Goal: Task Accomplishment & Management: Complete application form

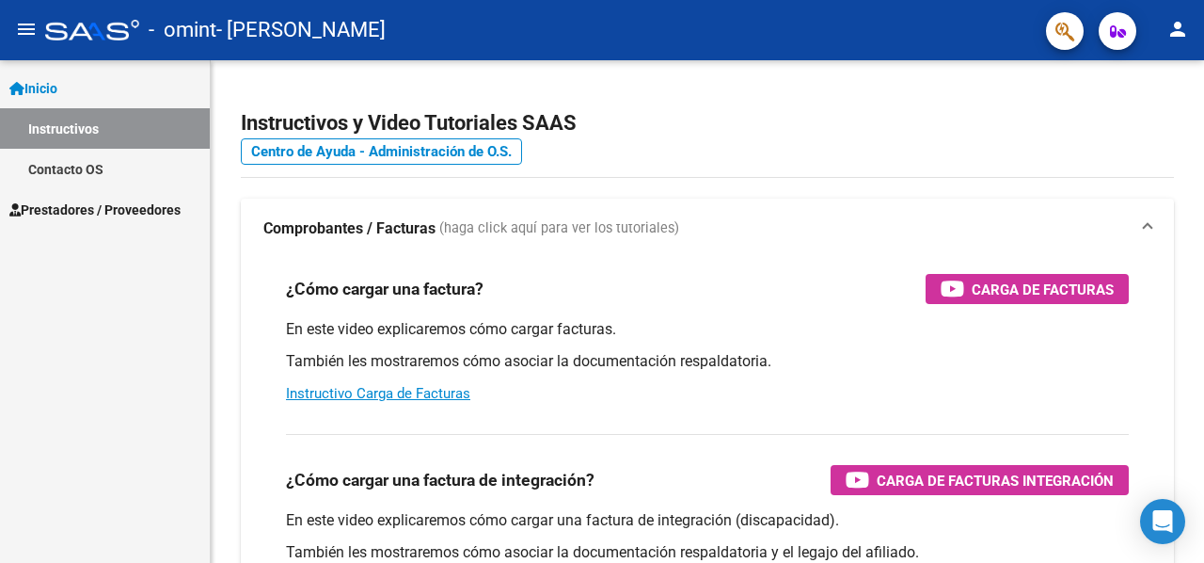
click at [83, 214] on span "Prestadores / Proveedores" at bounding box center [94, 209] width 171 height 21
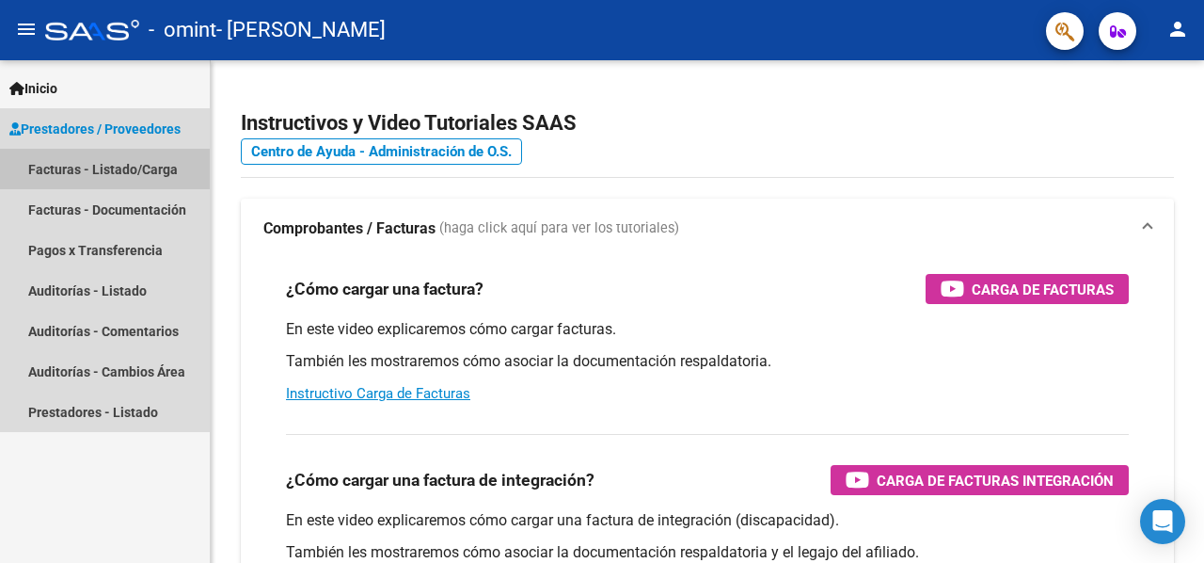
click at [141, 168] on link "Facturas - Listado/Carga" at bounding box center [105, 169] width 210 height 40
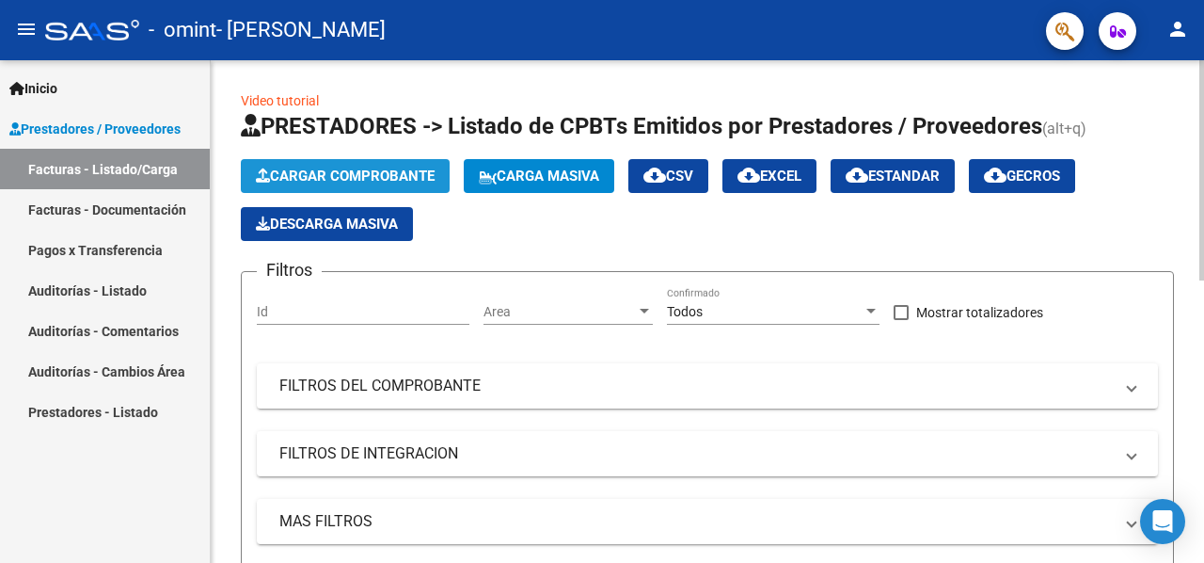
click at [319, 167] on span "Cargar Comprobante" at bounding box center [345, 175] width 179 height 17
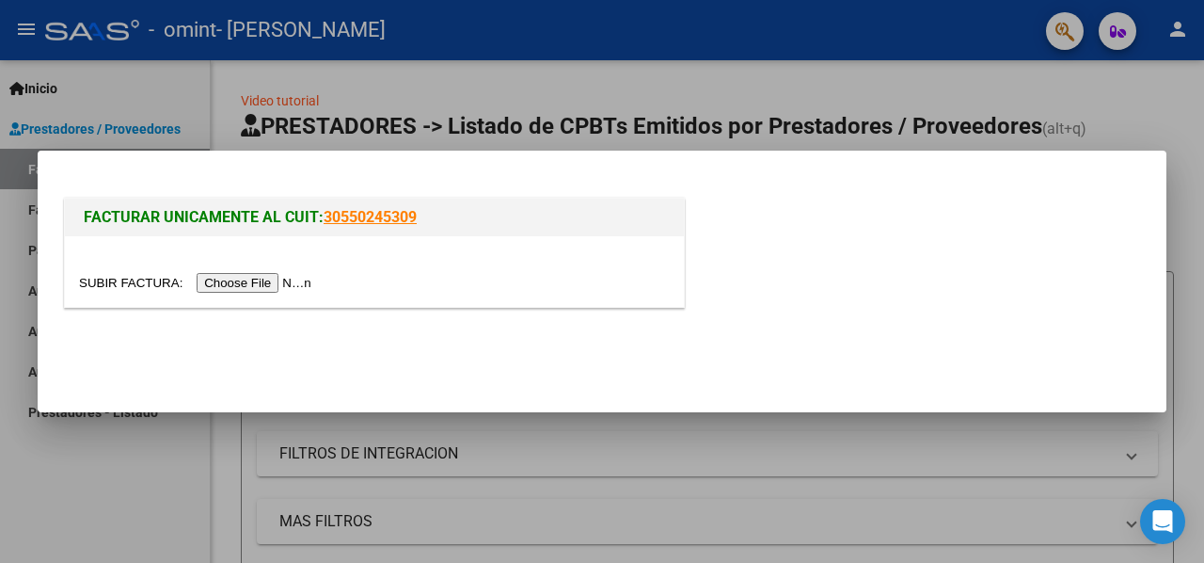
click at [216, 287] on input "file" at bounding box center [198, 283] width 238 height 20
click at [213, 281] on input "file" at bounding box center [198, 283] width 238 height 20
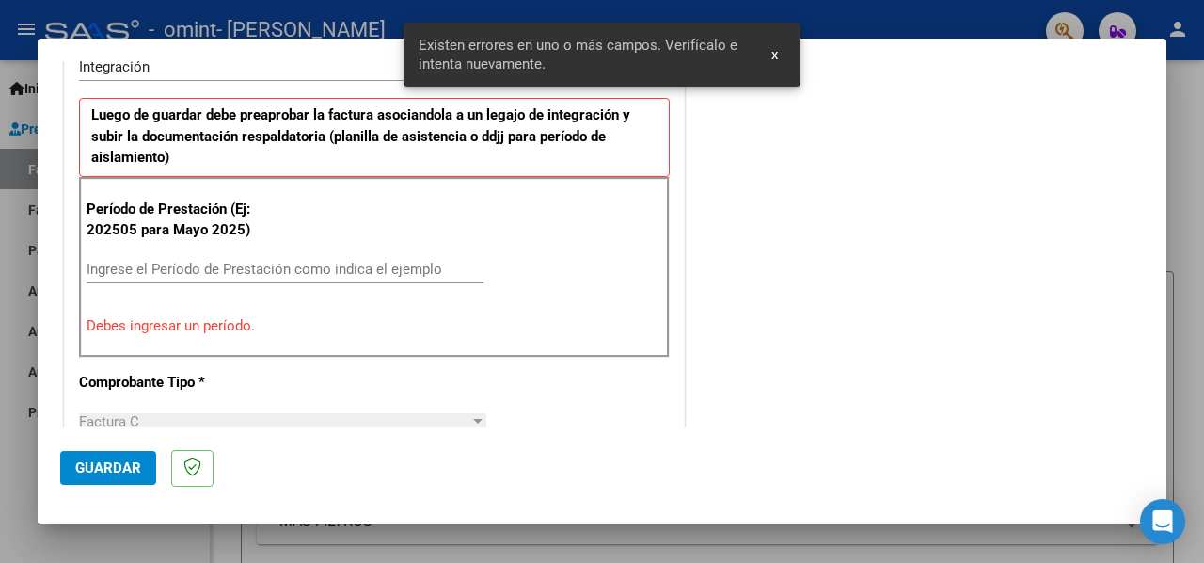
scroll to position [455, 0]
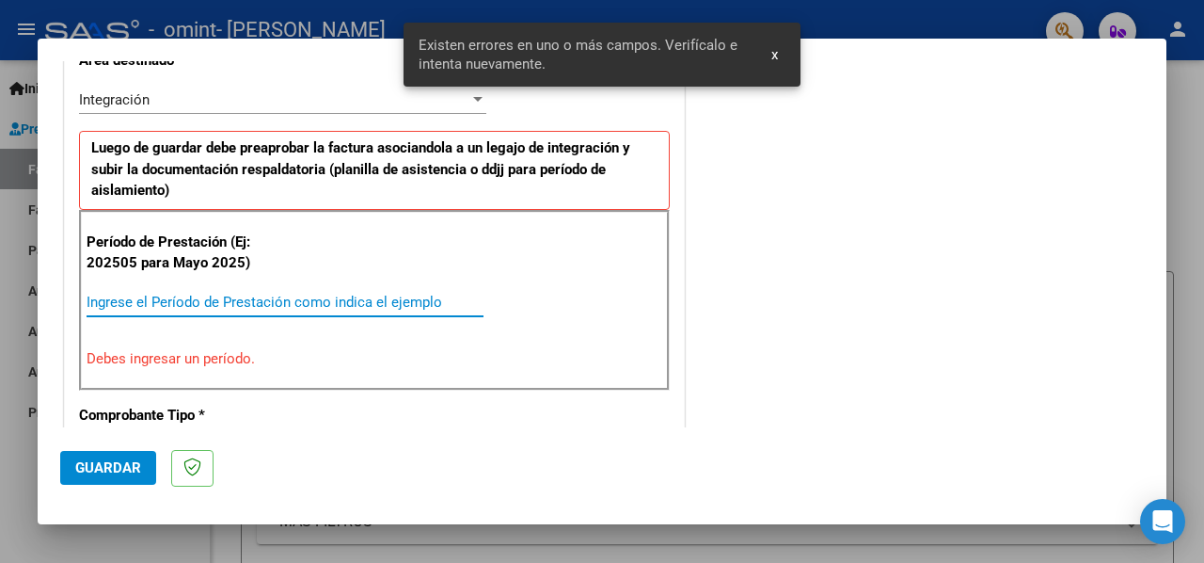
click at [216, 301] on input "Ingrese el Período de Prestación como indica el ejemplo" at bounding box center [285, 302] width 397 height 17
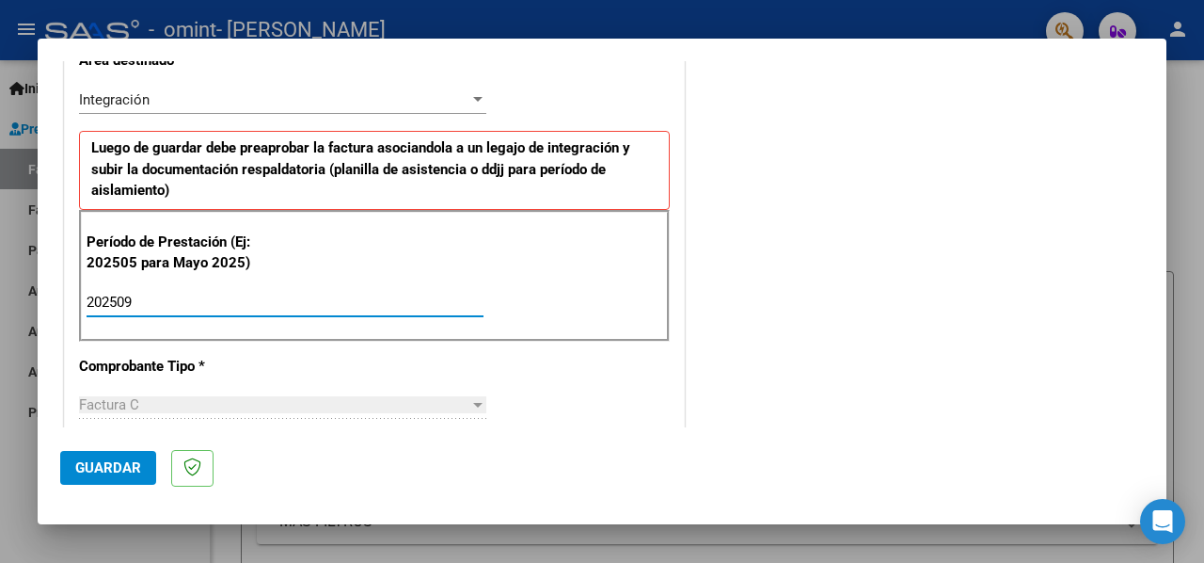
type input "202509"
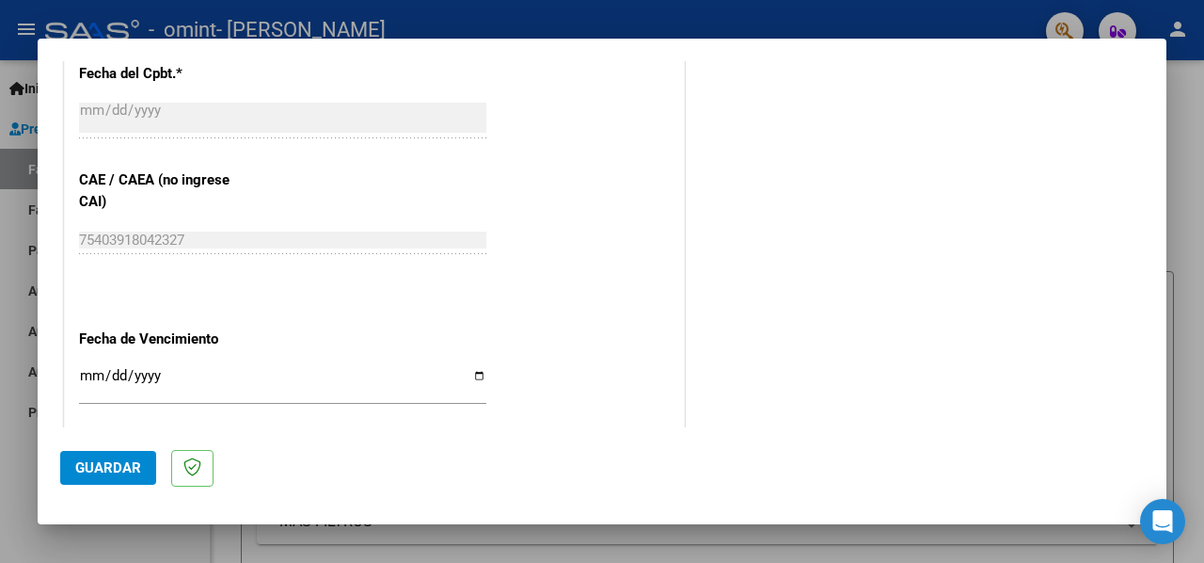
scroll to position [1167, 0]
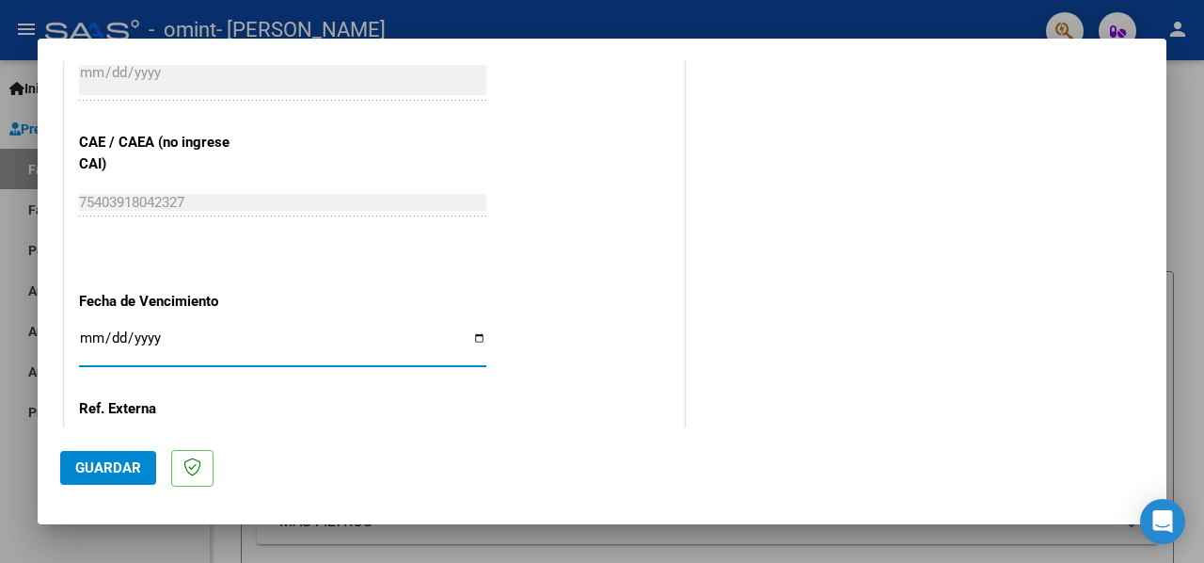
click at [100, 330] on input "Ingresar la fecha" at bounding box center [282, 345] width 407 height 30
type input "[DATE]"
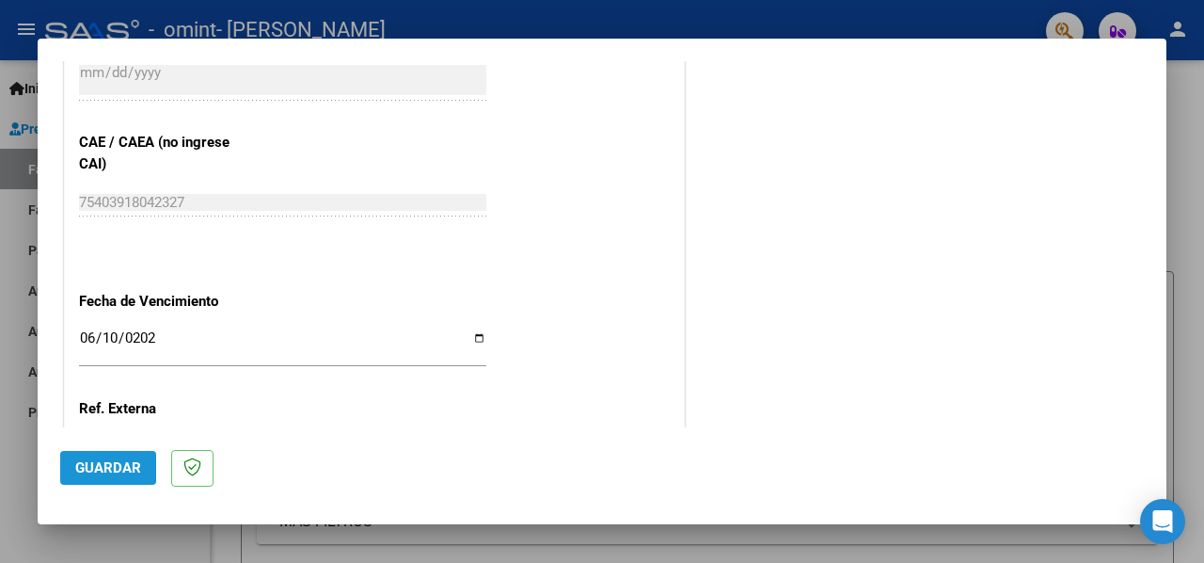
click at [103, 471] on span "Guardar" at bounding box center [108, 467] width 66 height 17
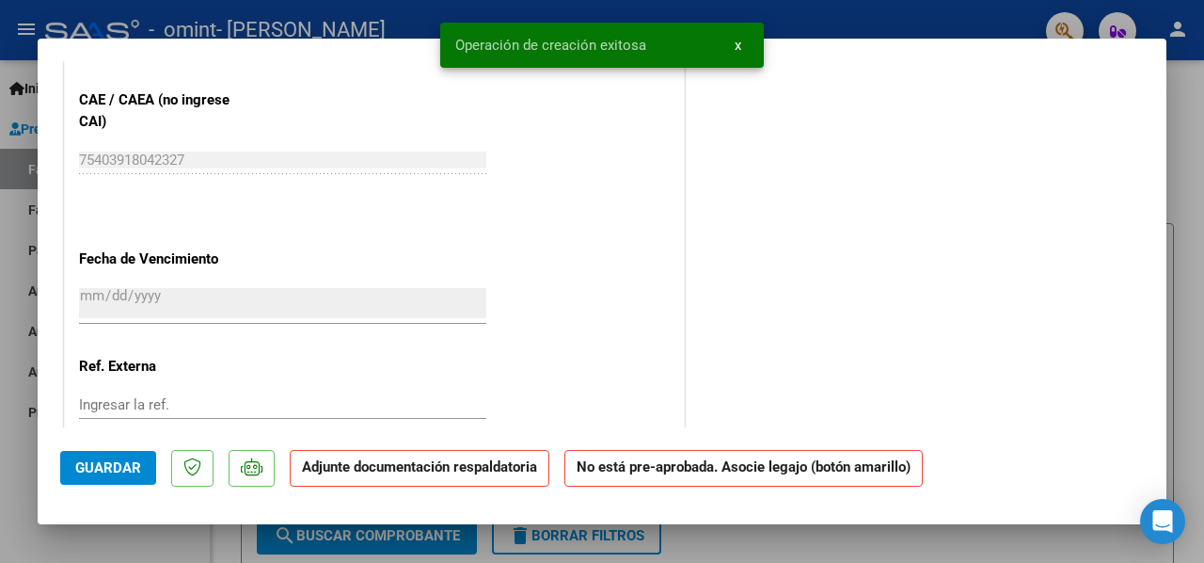
scroll to position [0, 0]
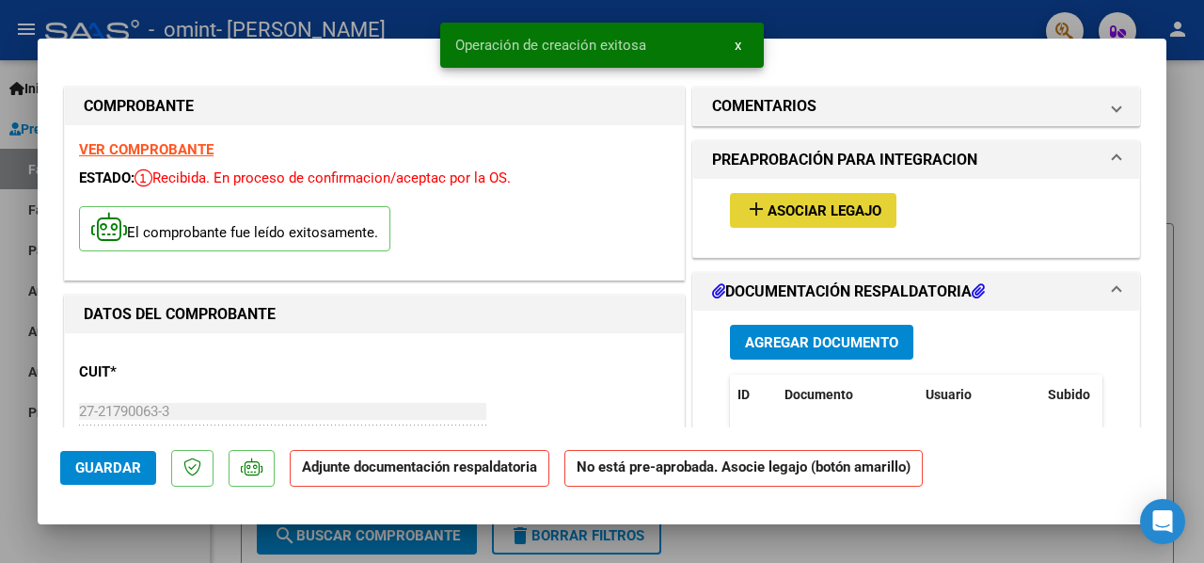
click at [753, 211] on mat-icon "add" at bounding box center [756, 209] width 23 height 23
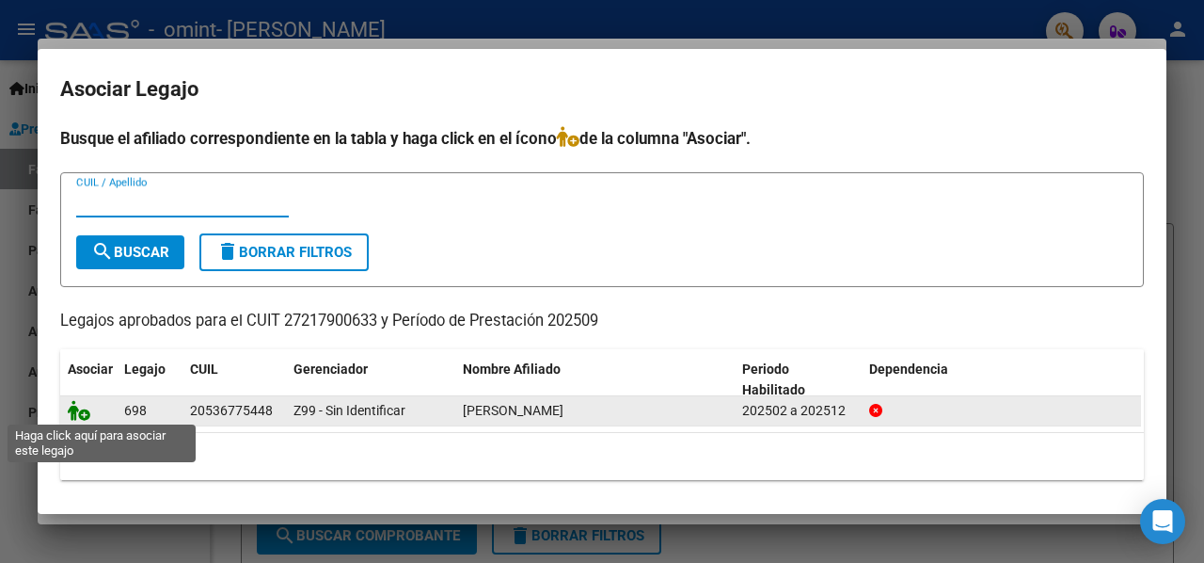
click at [84, 415] on icon at bounding box center [79, 410] width 23 height 21
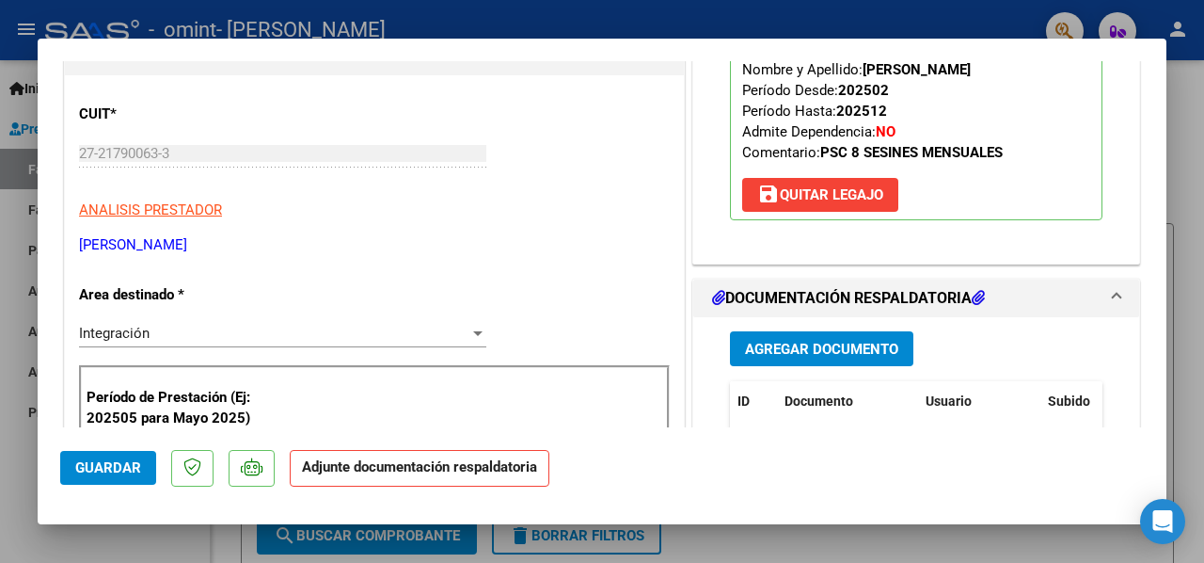
scroll to position [263, 0]
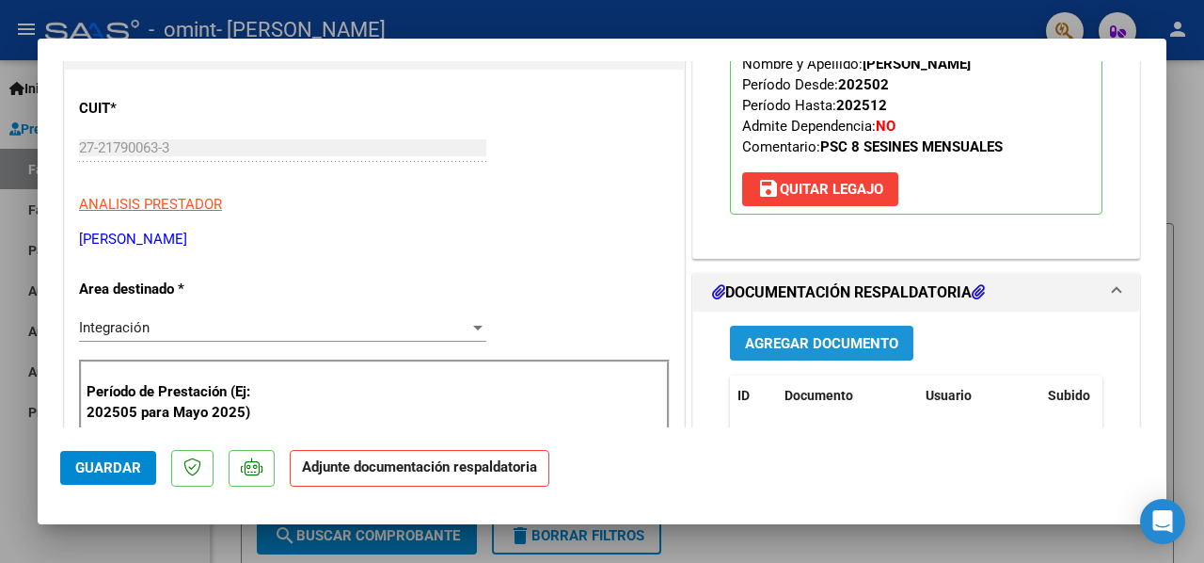
click at [773, 337] on span "Agregar Documento" at bounding box center [821, 343] width 153 height 17
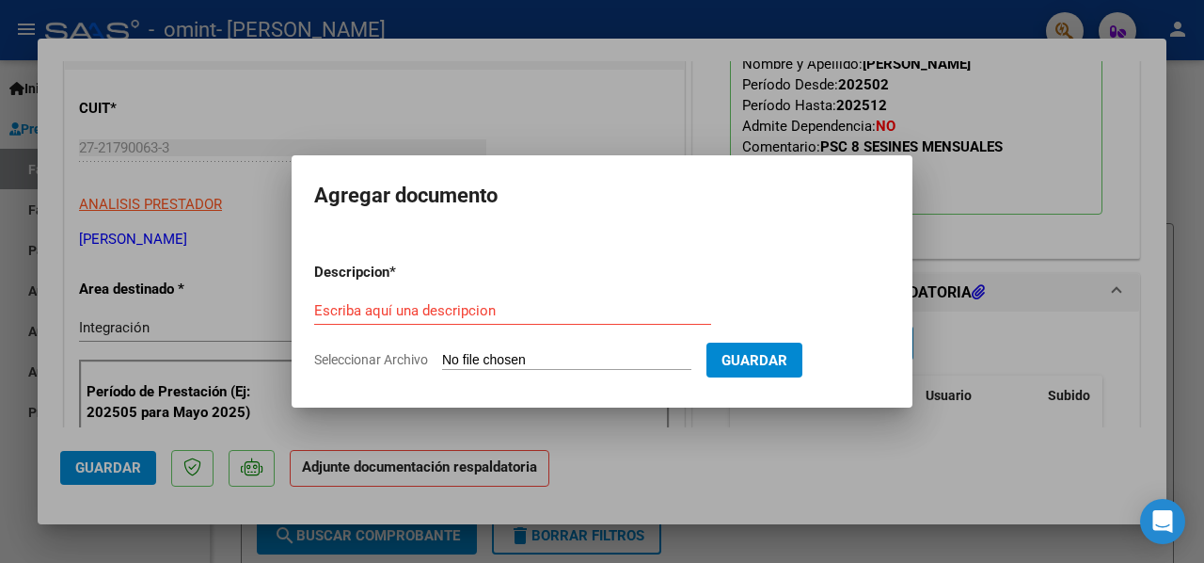
click at [461, 353] on input "Seleccionar Archivo" at bounding box center [566, 361] width 249 height 18
click at [485, 360] on input "Seleccionar Archivo" at bounding box center [566, 361] width 249 height 18
type input "C:\fakepath\Scan08102025210435.pdf"
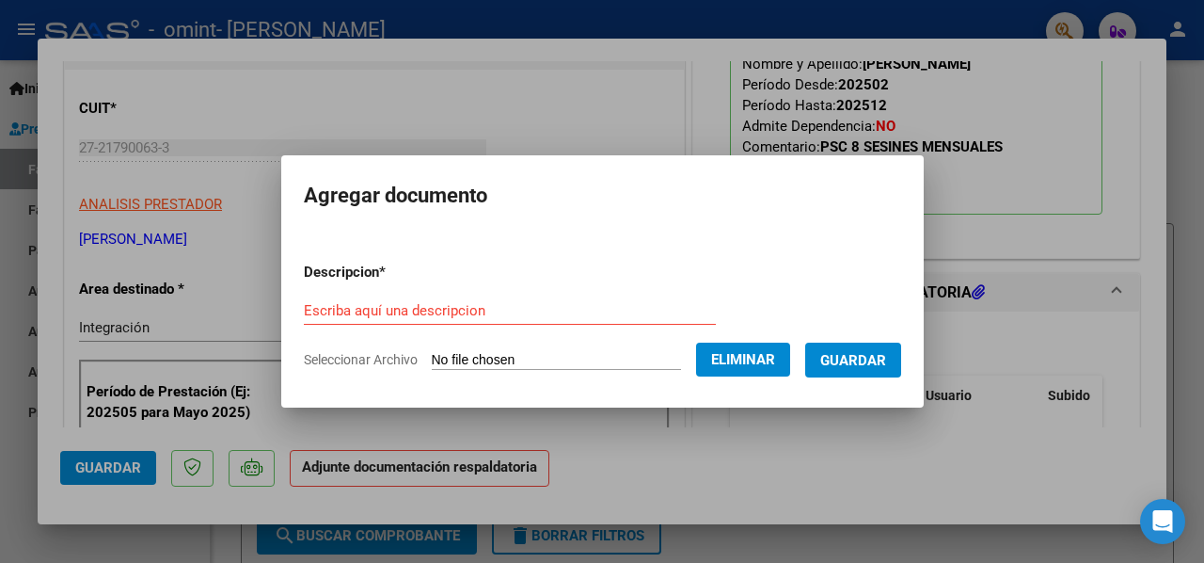
click at [541, 313] on input "Escriba aquí una descripcion" at bounding box center [510, 310] width 412 height 17
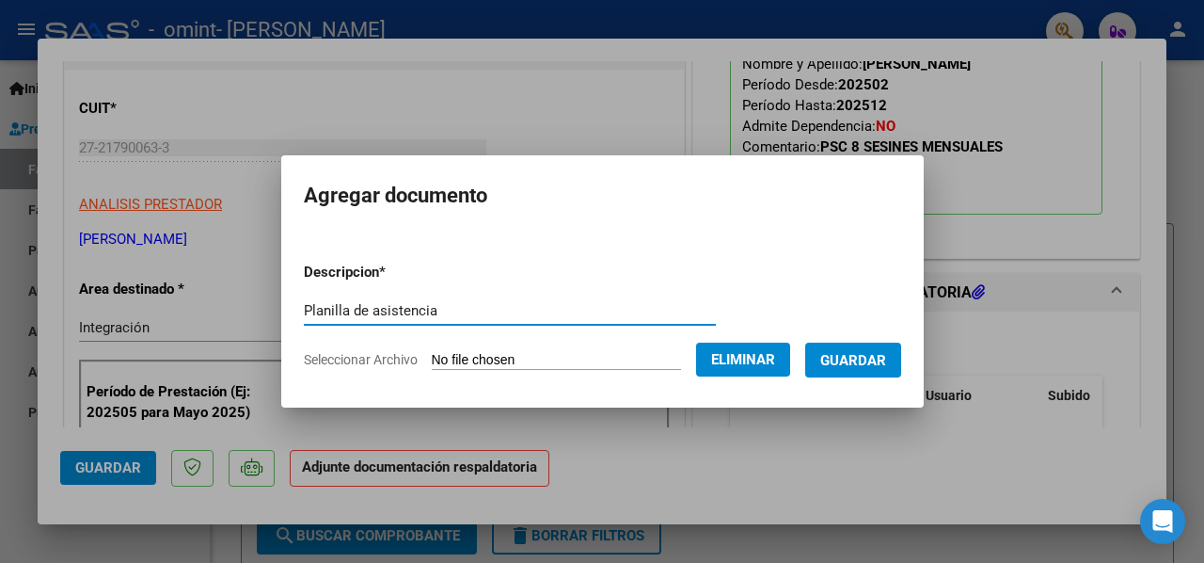
type input "Planilla de asistencia"
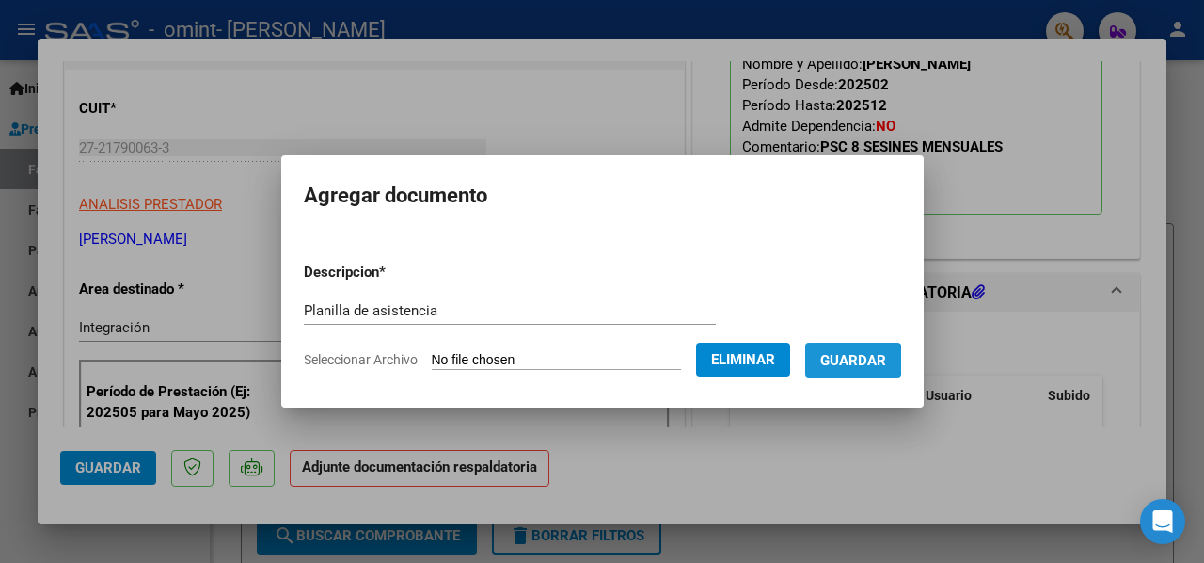
click at [843, 360] on span "Guardar" at bounding box center [853, 360] width 66 height 17
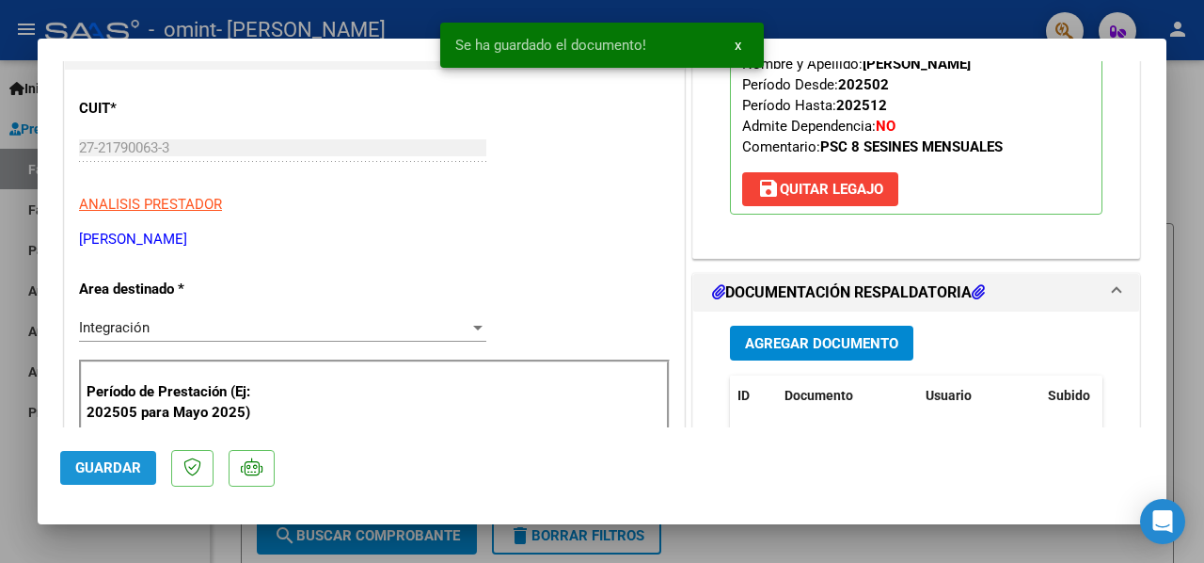
click at [100, 468] on span "Guardar" at bounding box center [108, 467] width 66 height 17
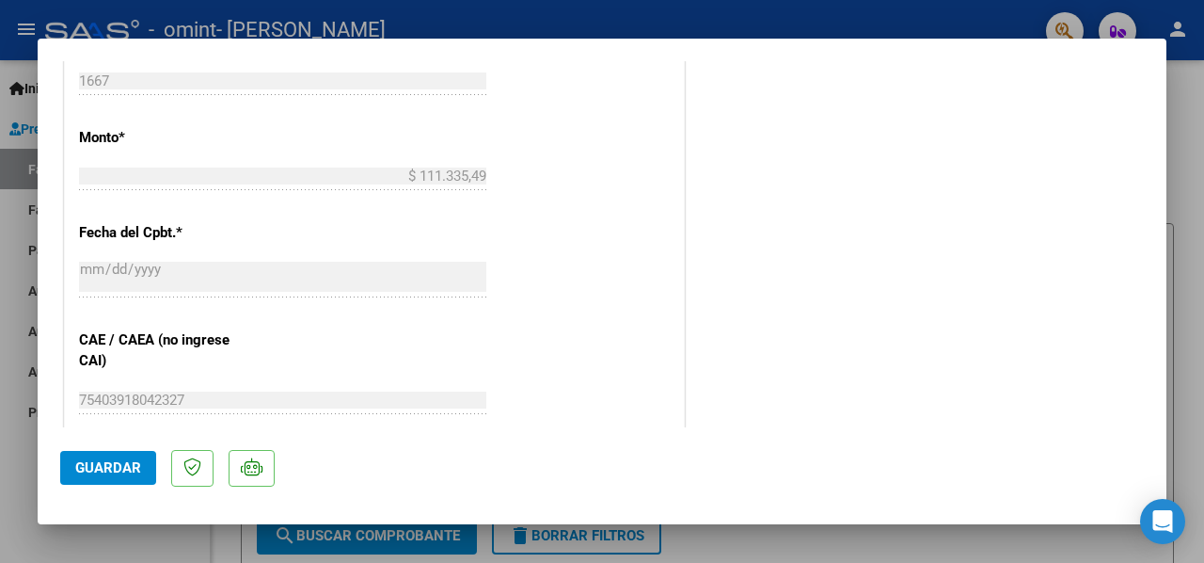
scroll to position [978, 0]
click at [136, 460] on span "Guardar" at bounding box center [108, 467] width 66 height 17
